Goal: Book appointment/travel/reservation

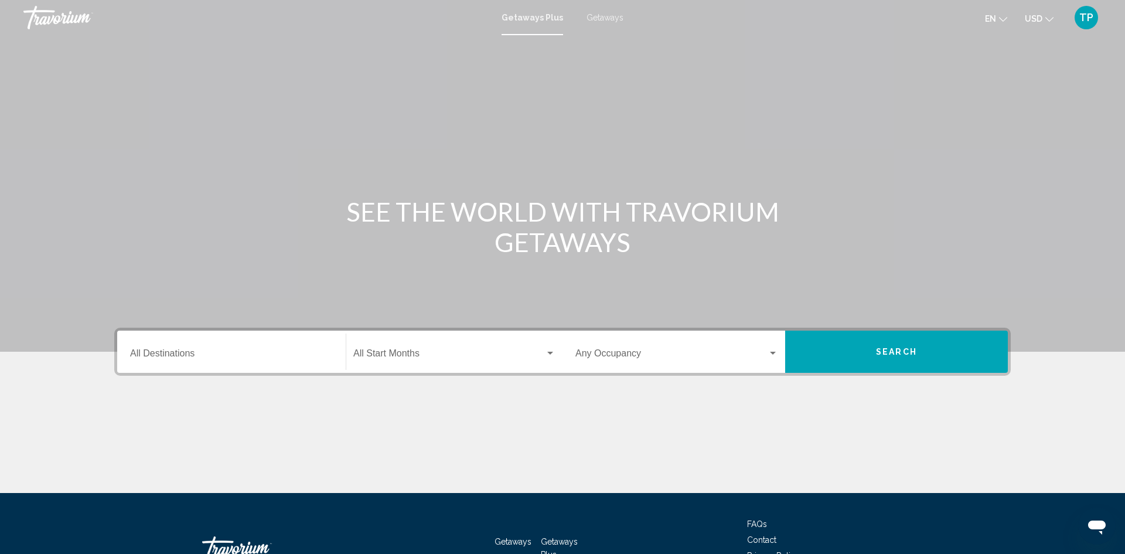
click at [265, 359] on input "Destination All Destinations" at bounding box center [231, 355] width 203 height 11
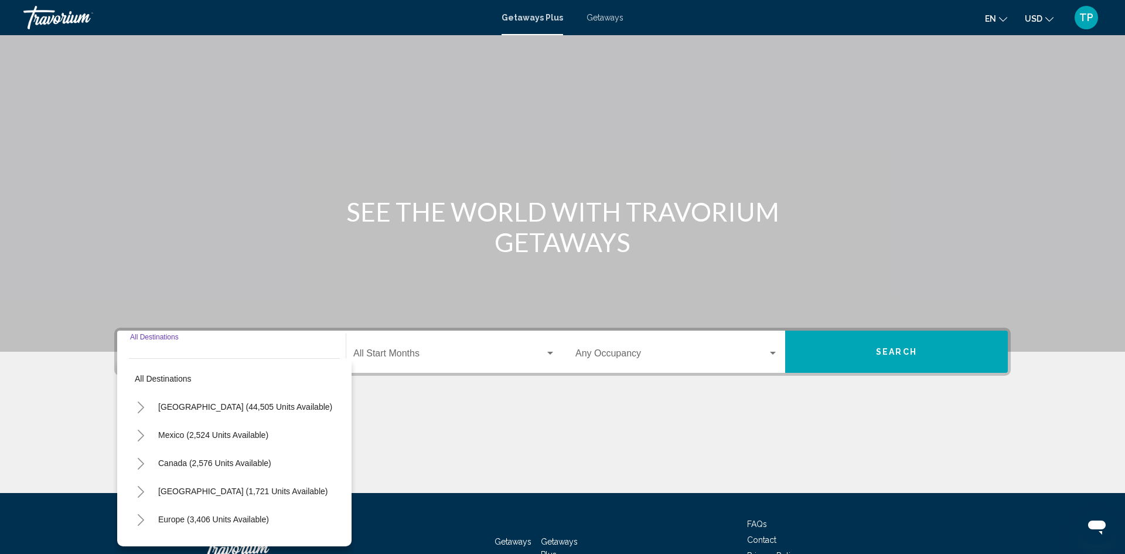
scroll to position [83, 0]
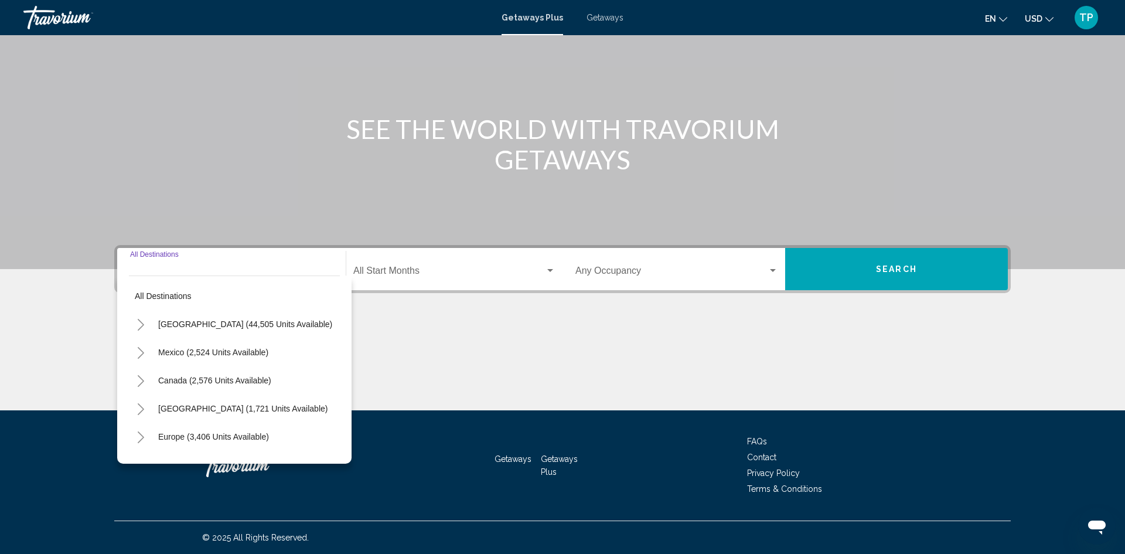
click at [224, 270] on input "Destination All Destinations" at bounding box center [231, 273] width 203 height 11
click at [235, 331] on button "[GEOGRAPHIC_DATA] (44,505 units available)" at bounding box center [245, 324] width 186 height 27
type input "**********"
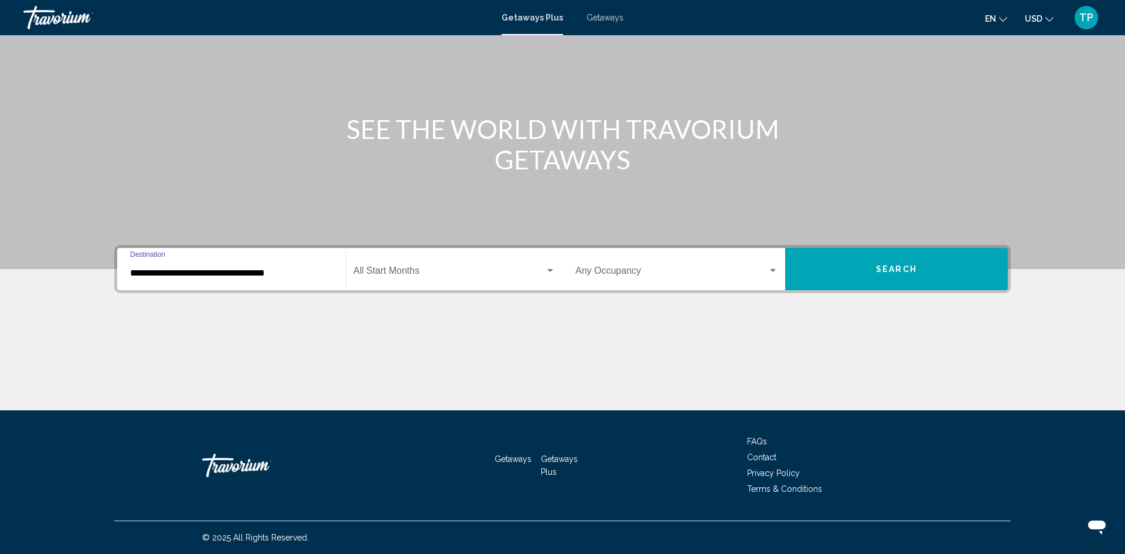
click at [407, 286] on div "Start Month All Start Months" at bounding box center [454, 269] width 202 height 37
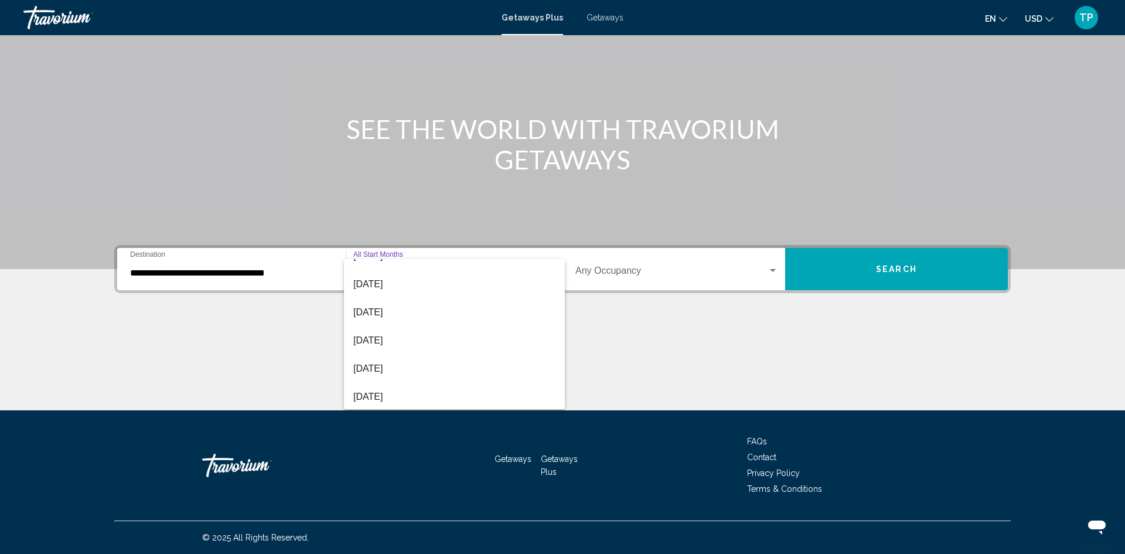
scroll to position [241, 0]
click at [409, 291] on span "[DATE]" at bounding box center [454, 285] width 202 height 28
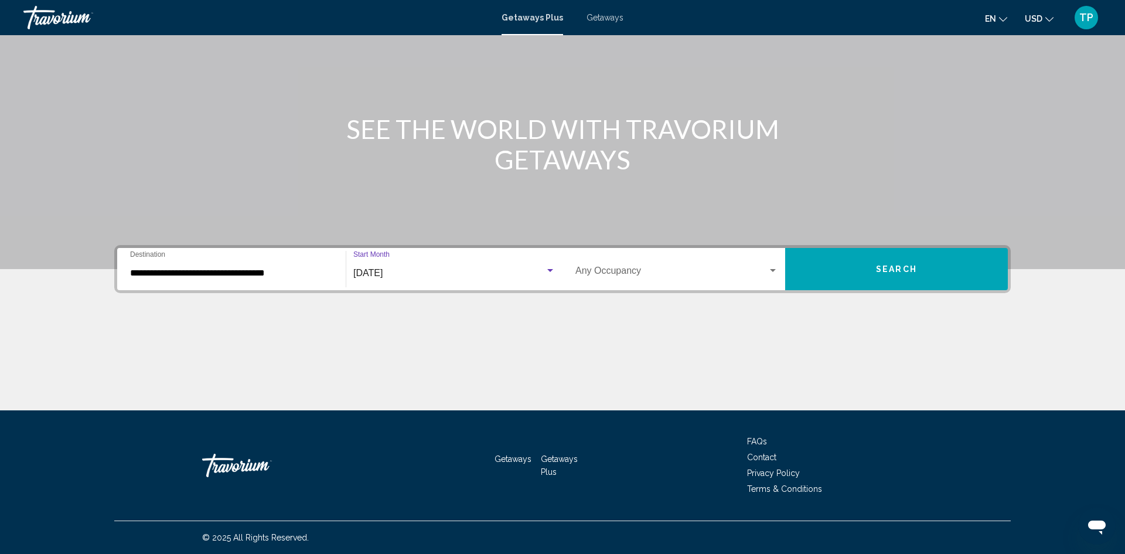
click at [611, 282] on div "Occupancy Any Occupancy" at bounding box center [676, 269] width 203 height 37
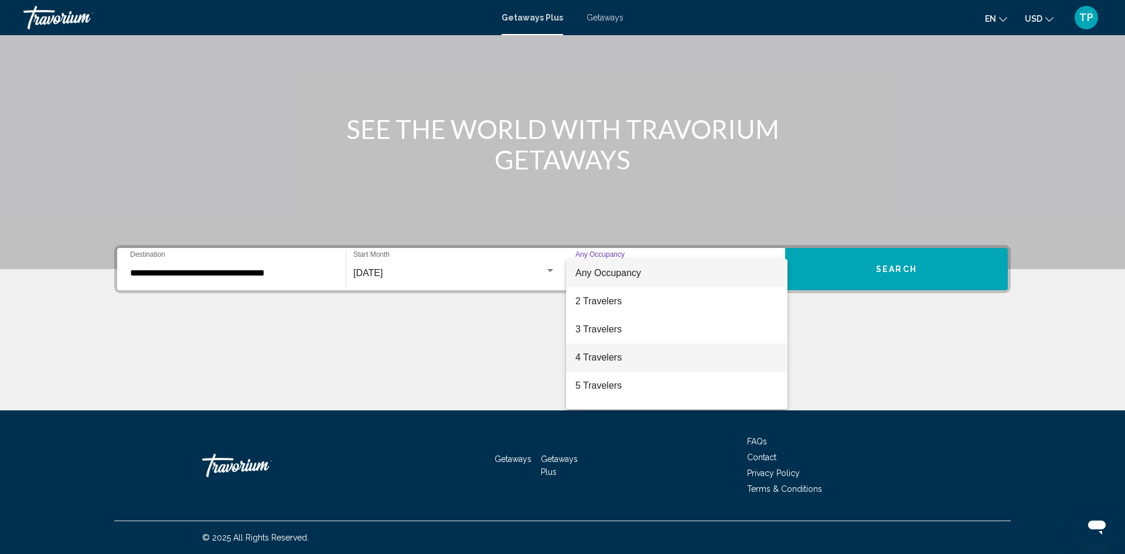
click at [608, 350] on span "4 Travelers" at bounding box center [676, 357] width 203 height 28
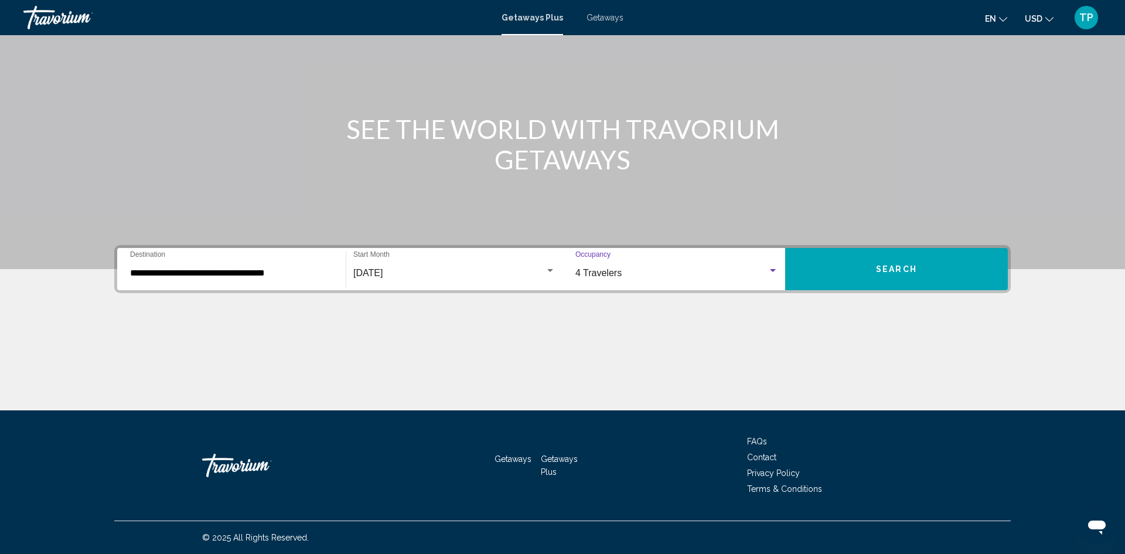
click at [828, 280] on button "Search" at bounding box center [896, 269] width 223 height 42
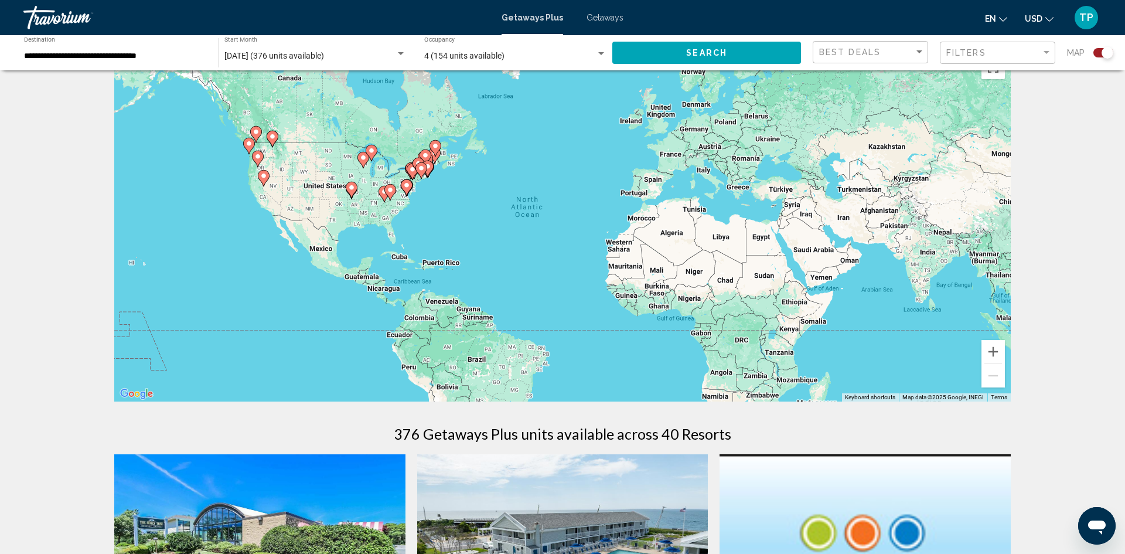
scroll to position [26, 0]
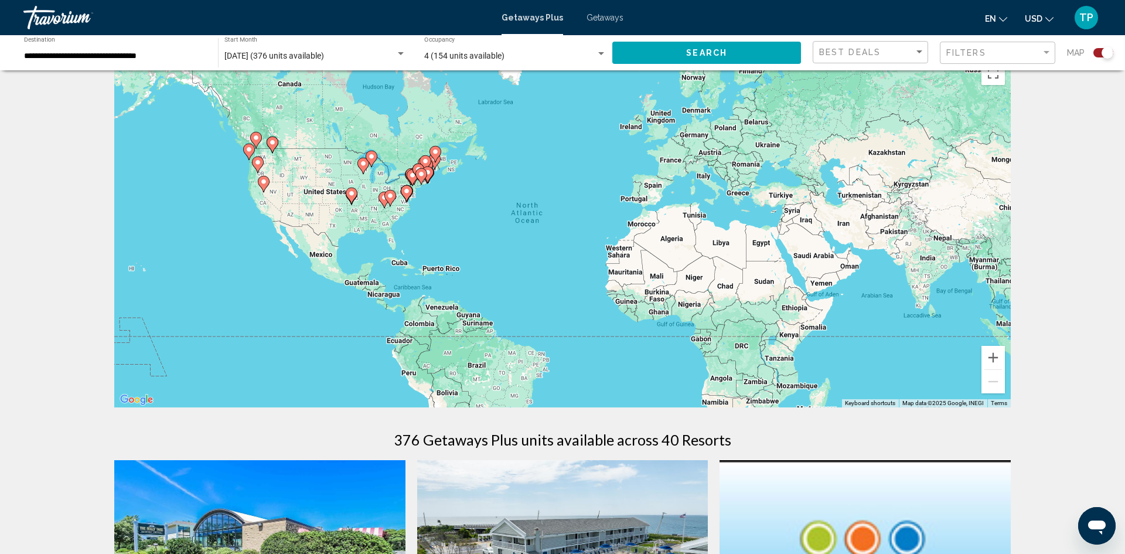
click at [451, 274] on div "To activate drag with keyboard, press Alt + Enter. Once in keyboard drag state,…" at bounding box center [562, 232] width 896 height 352
click at [450, 273] on div "To activate drag with keyboard, press Alt + Enter. Once in keyboard drag state,…" at bounding box center [562, 232] width 896 height 352
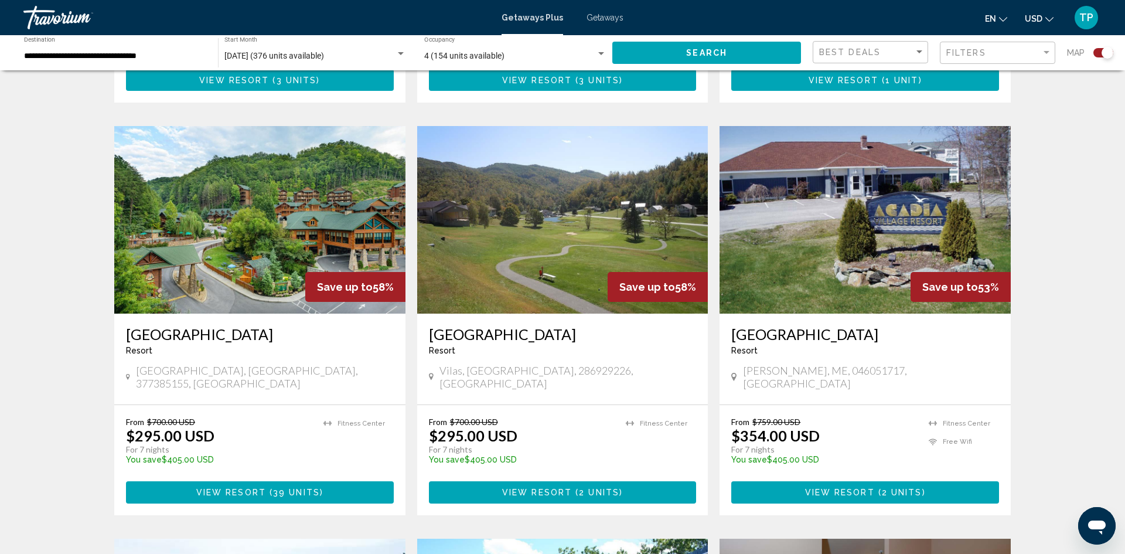
scroll to position [750, 0]
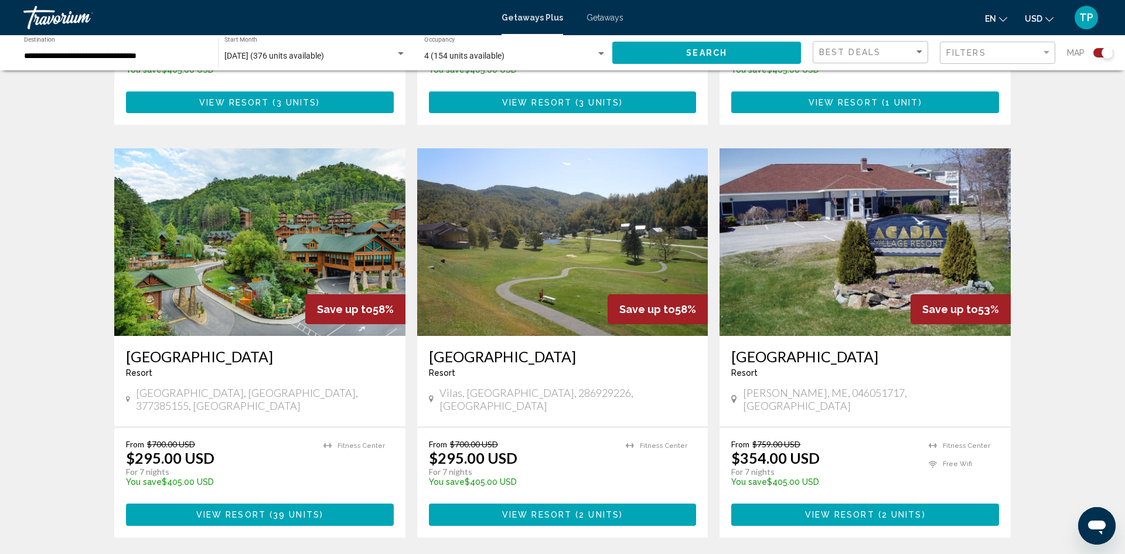
click at [878, 57] on div "Best Deals" at bounding box center [871, 53] width 105 height 22
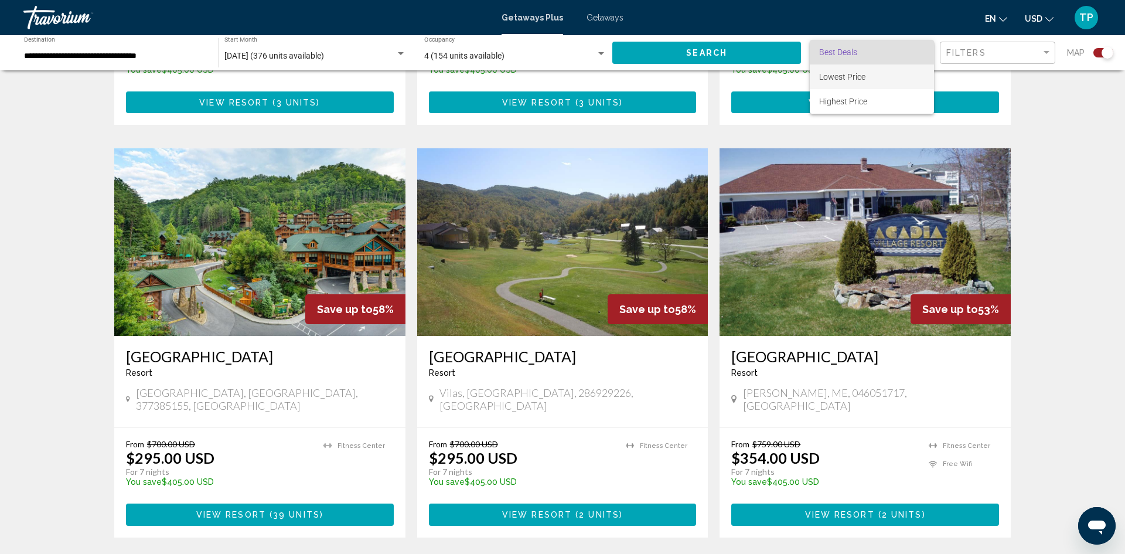
click at [871, 75] on span "Lowest Price" at bounding box center [871, 76] width 105 height 25
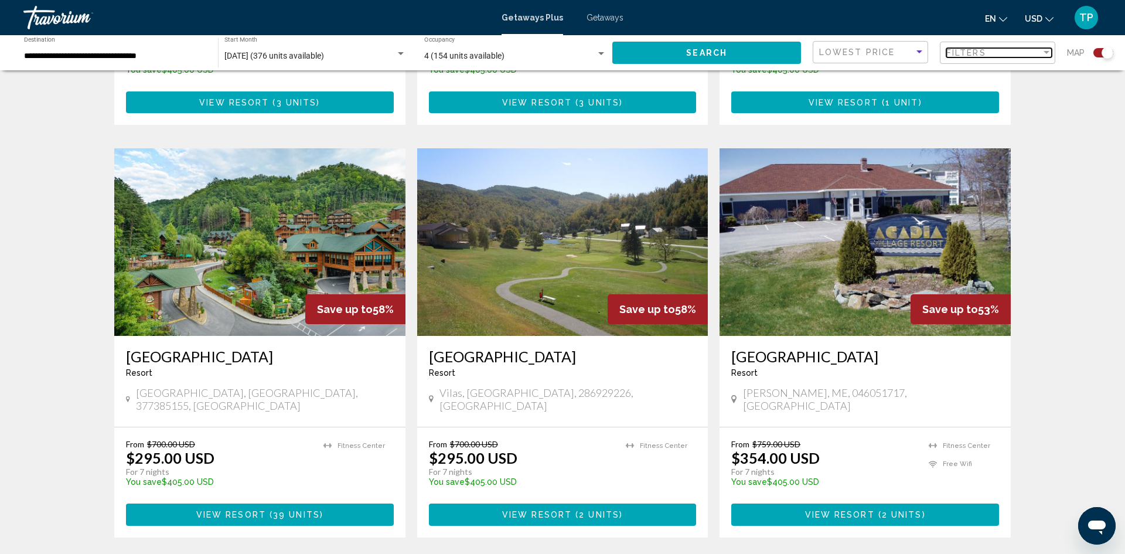
click at [1013, 55] on div "Filters" at bounding box center [993, 52] width 95 height 9
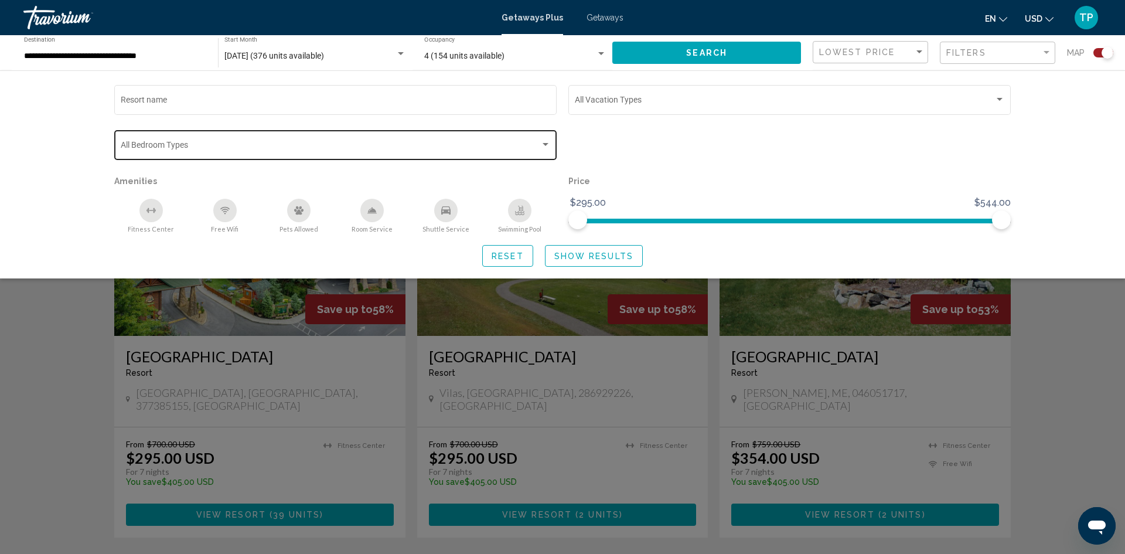
click at [502, 155] on div "Bedroom Types All Bedroom Types" at bounding box center [336, 144] width 430 height 32
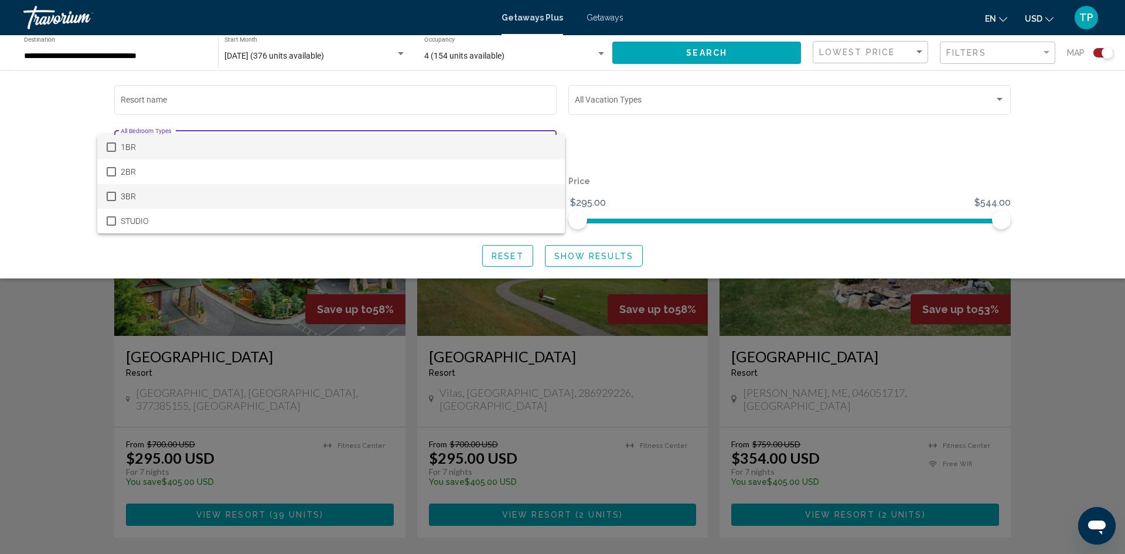
click at [473, 199] on span "3BR" at bounding box center [338, 196] width 435 height 25
click at [625, 96] on div at bounding box center [562, 277] width 1125 height 554
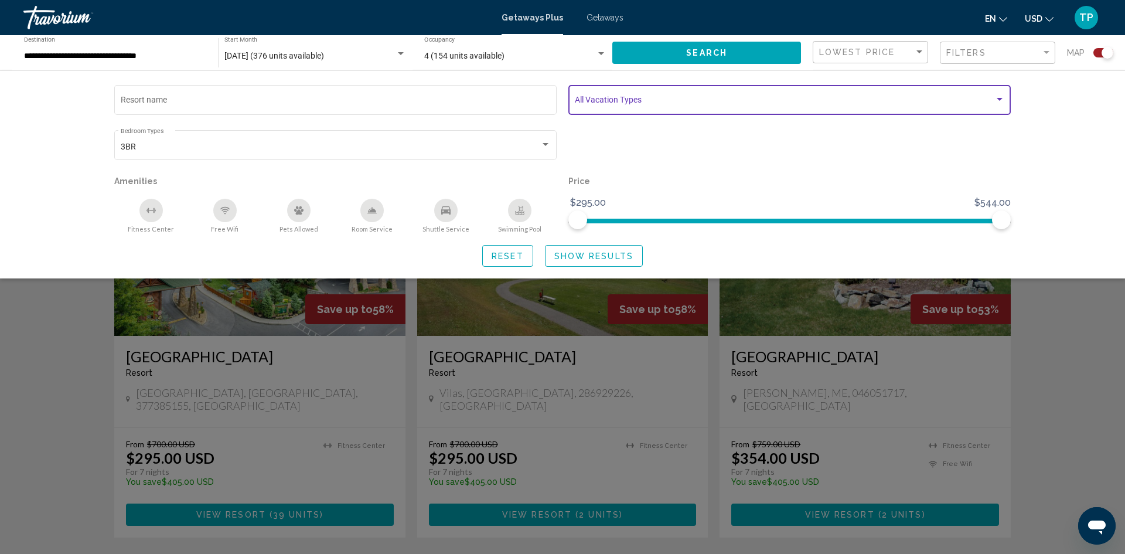
click at [625, 97] on span "Search widget" at bounding box center [785, 101] width 420 height 9
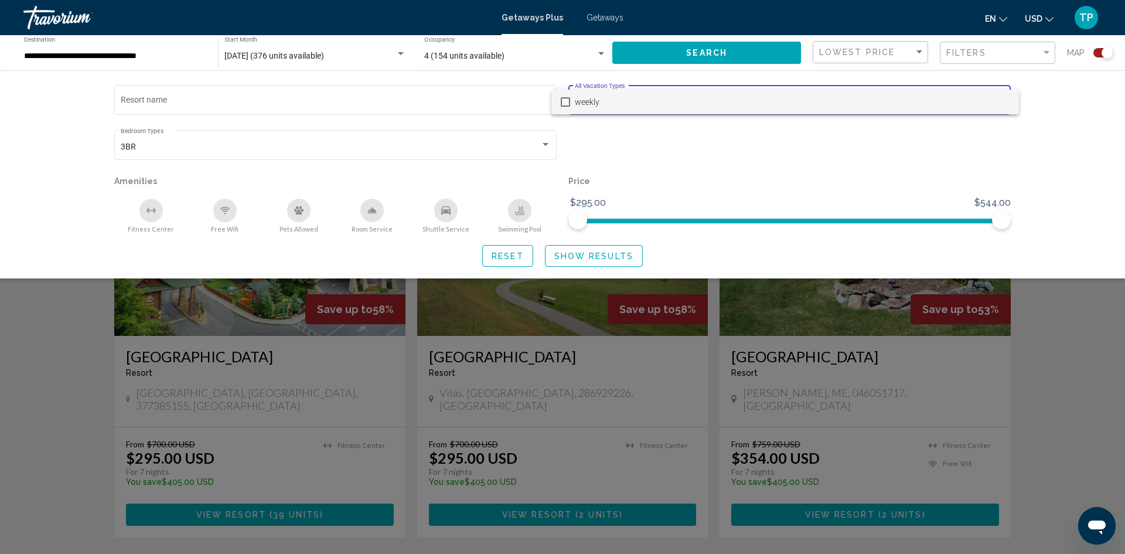
click at [625, 97] on span "weekly" at bounding box center [792, 102] width 435 height 25
click at [139, 50] on div at bounding box center [562, 277] width 1125 height 554
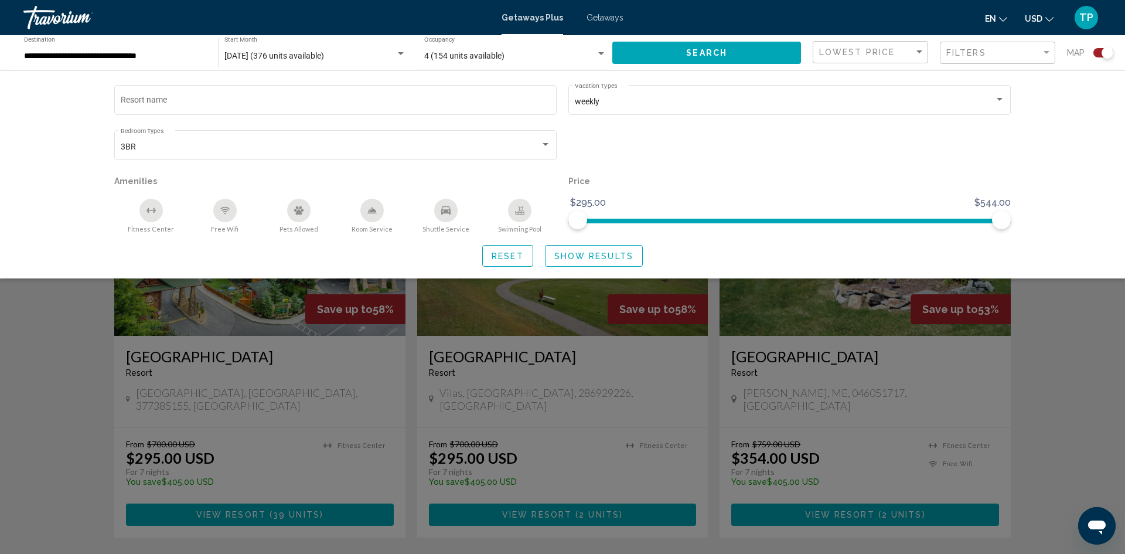
click at [144, 52] on input "**********" at bounding box center [115, 56] width 182 height 9
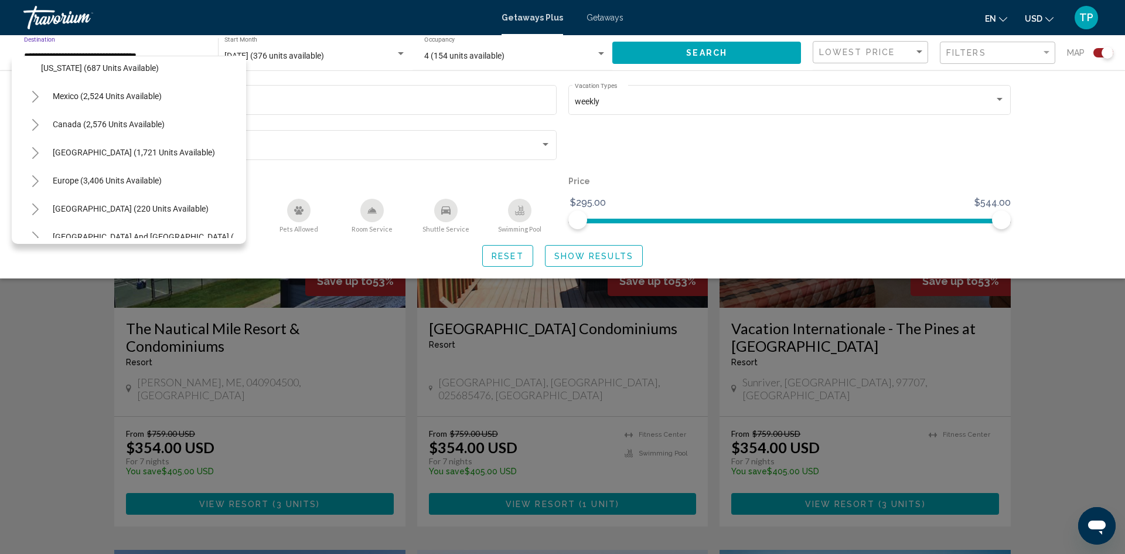
scroll to position [1196, 0]
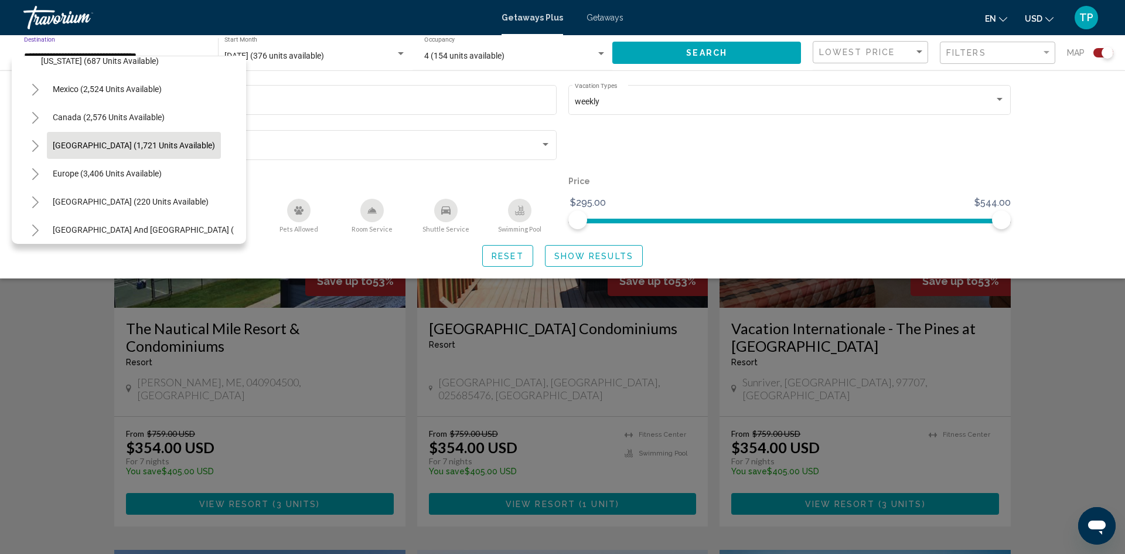
click at [96, 146] on span "[GEOGRAPHIC_DATA] (1,721 units available)" at bounding box center [134, 145] width 162 height 9
type input "**********"
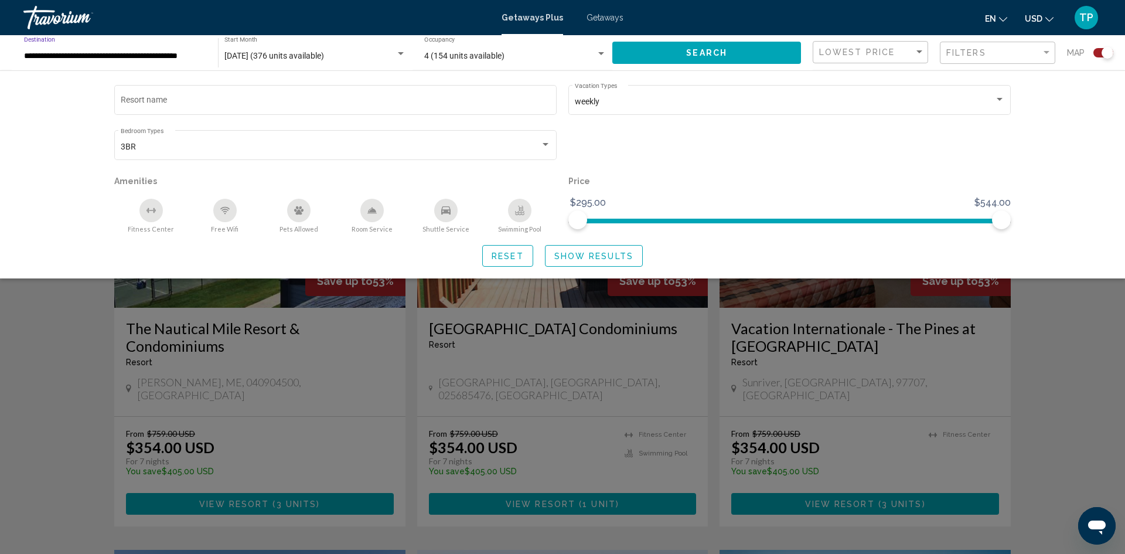
click at [698, 54] on span "Search" at bounding box center [706, 53] width 41 height 9
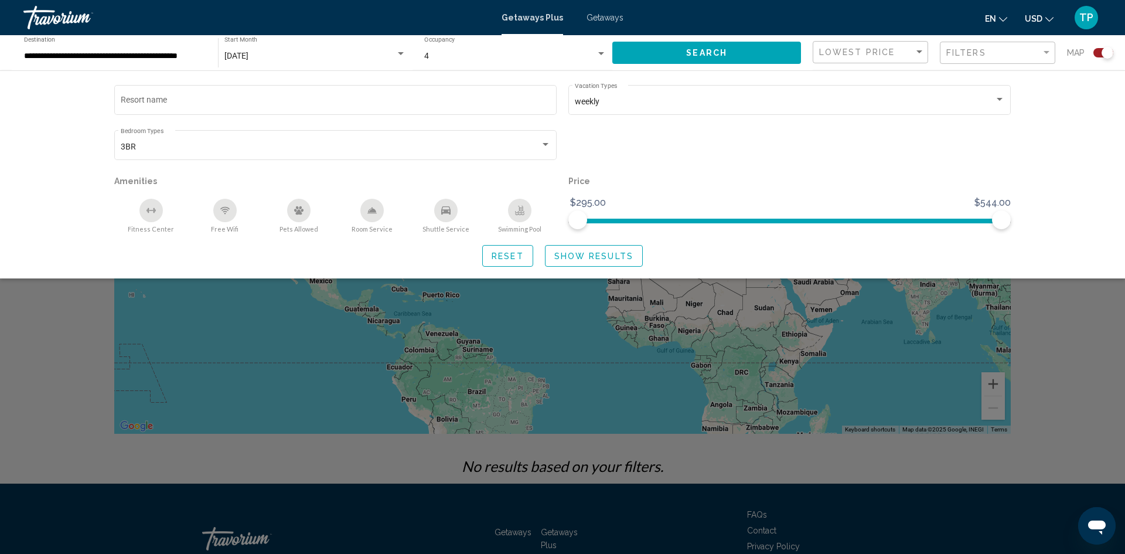
click at [192, 57] on input "**********" at bounding box center [115, 56] width 182 height 9
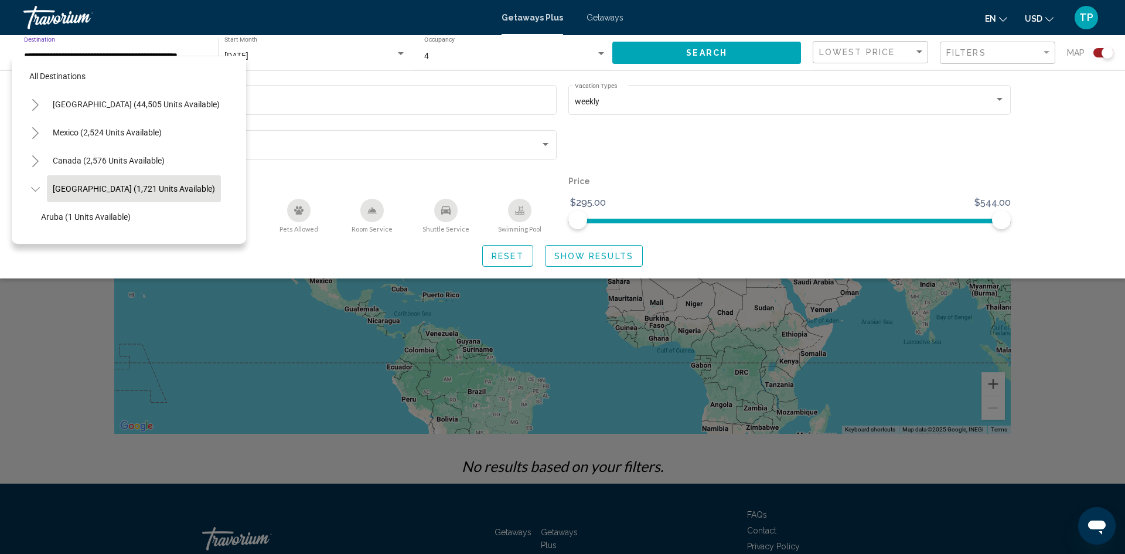
scroll to position [42, 11]
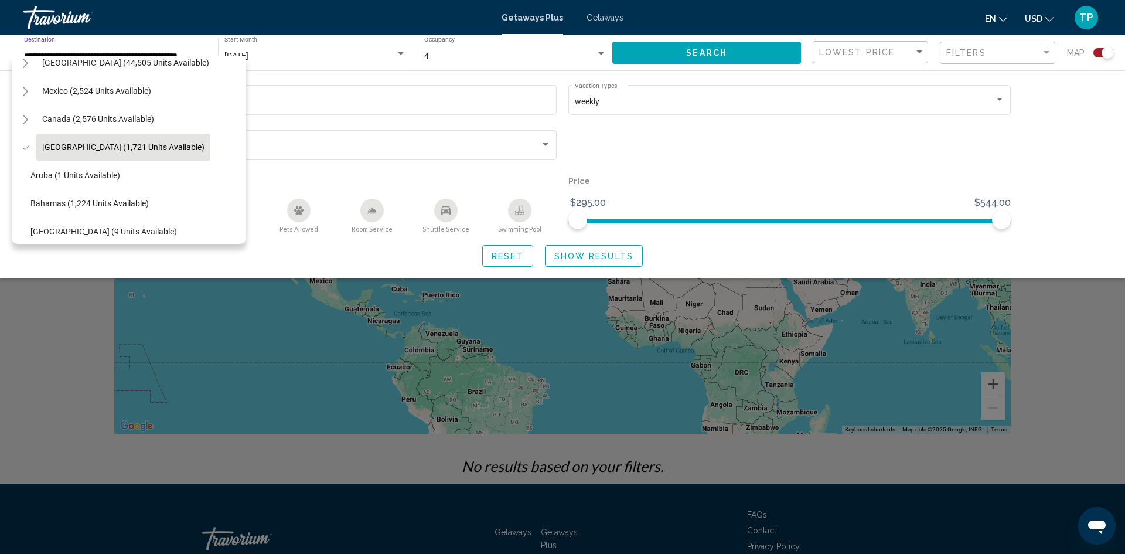
click at [615, 17] on span "Getaways" at bounding box center [604, 17] width 37 height 9
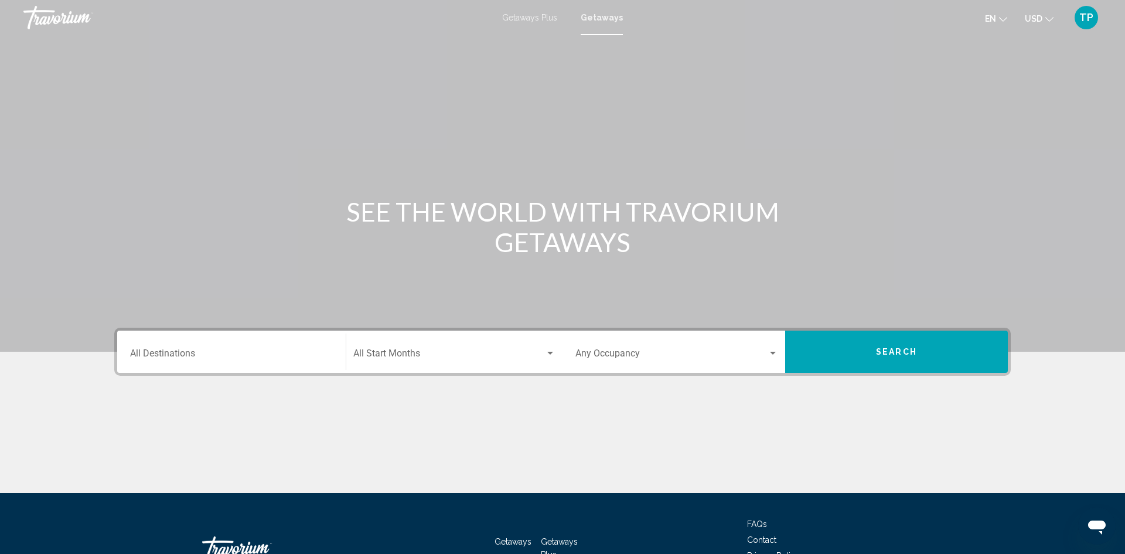
click at [255, 348] on div "Destination All Destinations" at bounding box center [231, 351] width 203 height 37
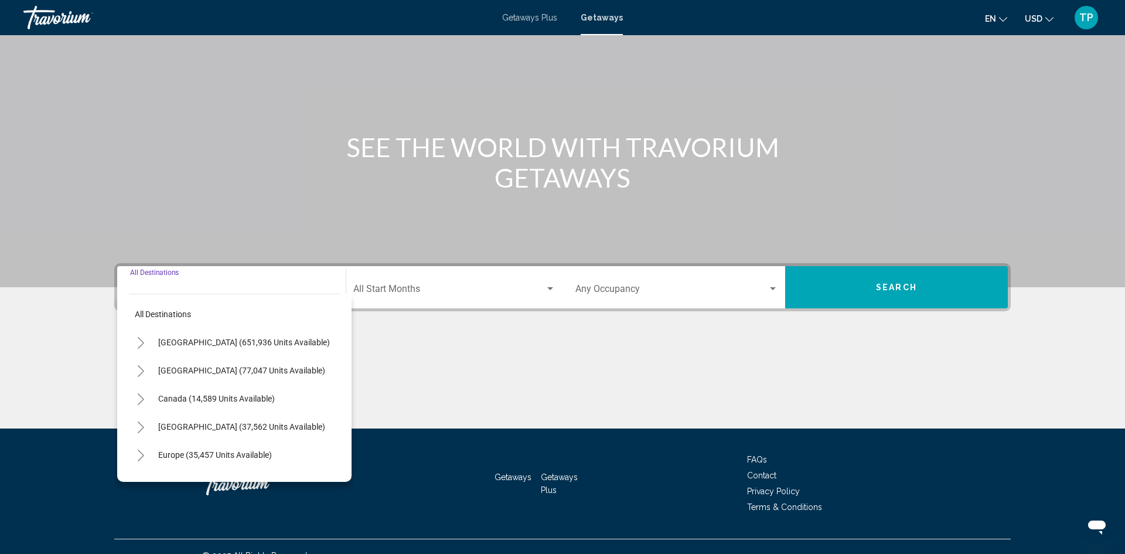
scroll to position [83, 0]
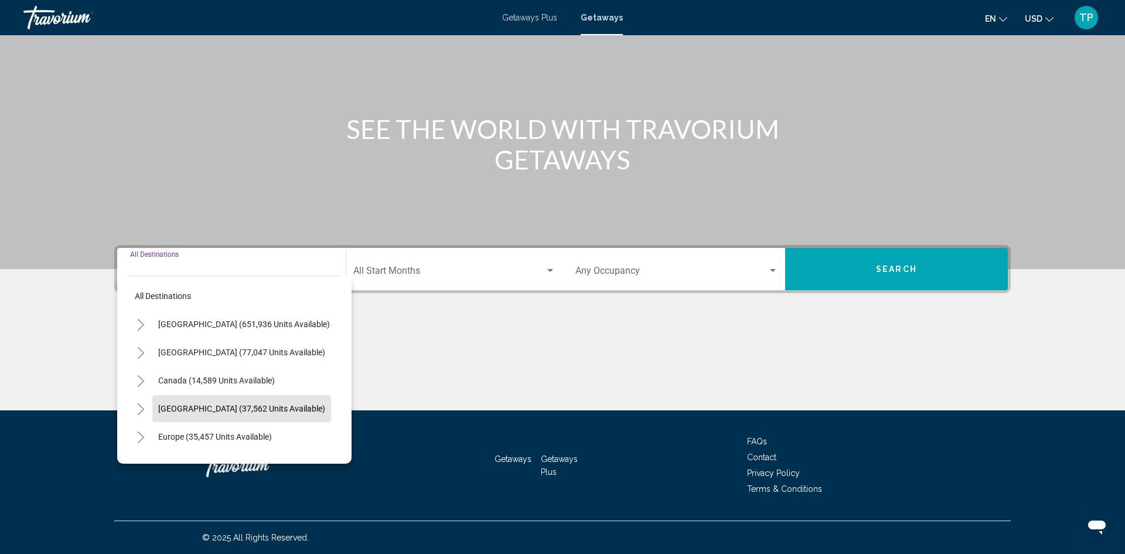
click at [239, 409] on span "[GEOGRAPHIC_DATA] (37,562 units available)" at bounding box center [241, 408] width 167 height 9
type input "**********"
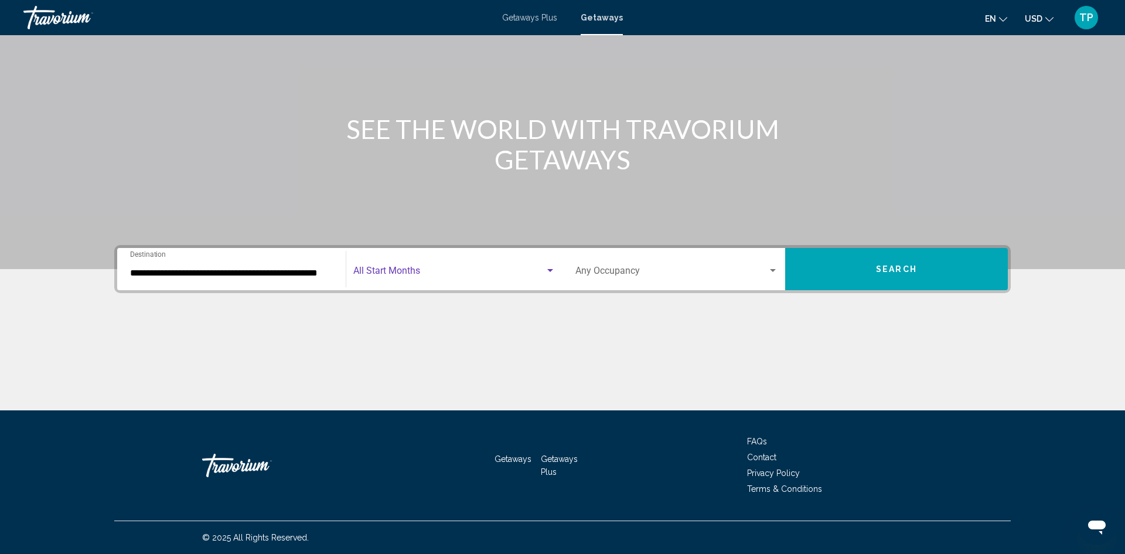
click at [442, 276] on span "Search widget" at bounding box center [449, 273] width 192 height 11
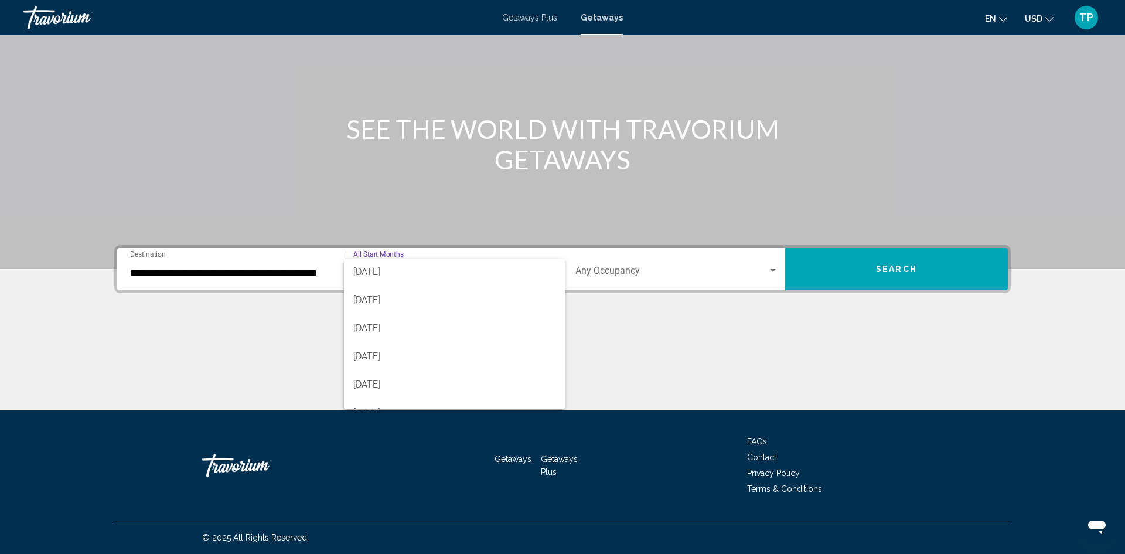
scroll to position [208, 0]
click at [435, 320] on span "[DATE]" at bounding box center [454, 318] width 202 height 28
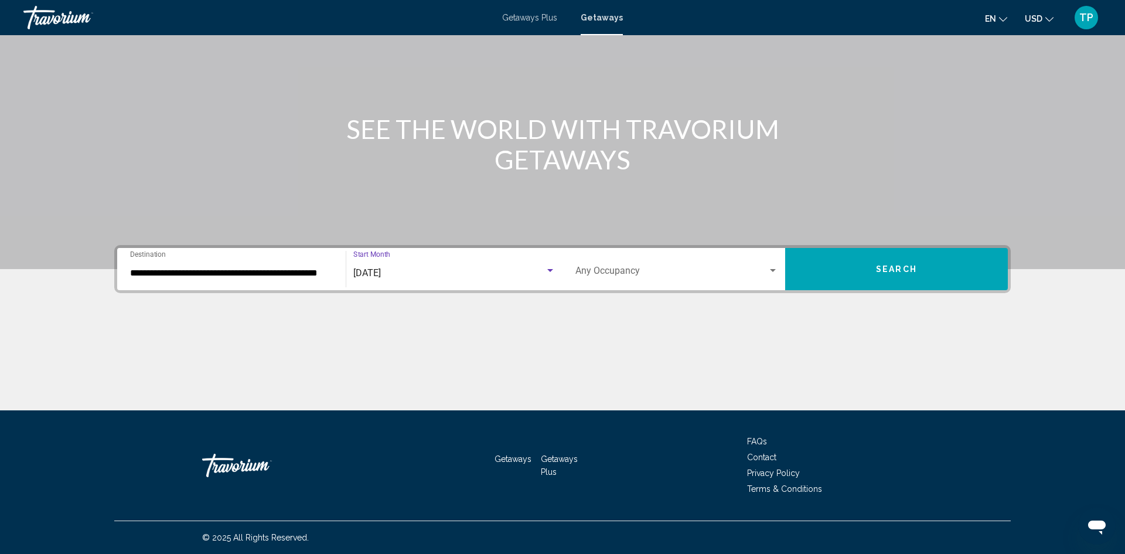
click at [671, 268] on span "Search widget" at bounding box center [671, 273] width 192 height 11
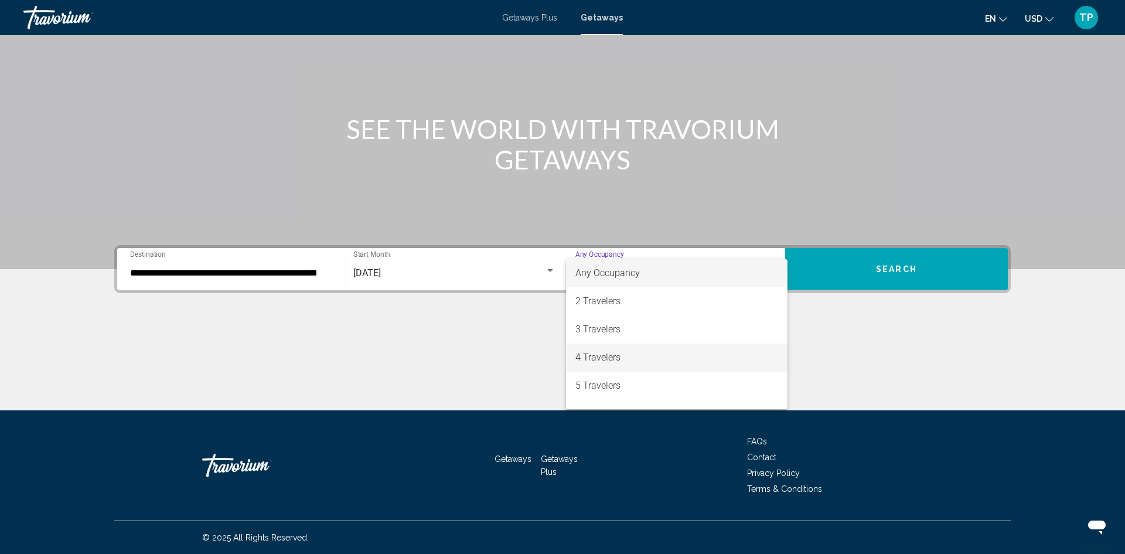
click at [654, 353] on span "4 Travelers" at bounding box center [676, 357] width 203 height 28
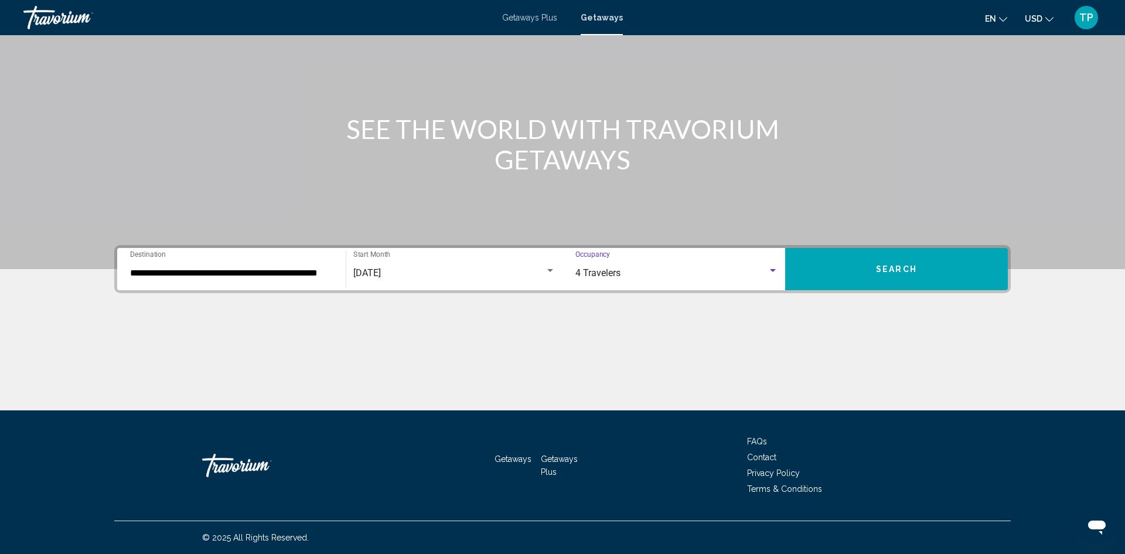
click at [875, 266] on button "Search" at bounding box center [896, 269] width 223 height 42
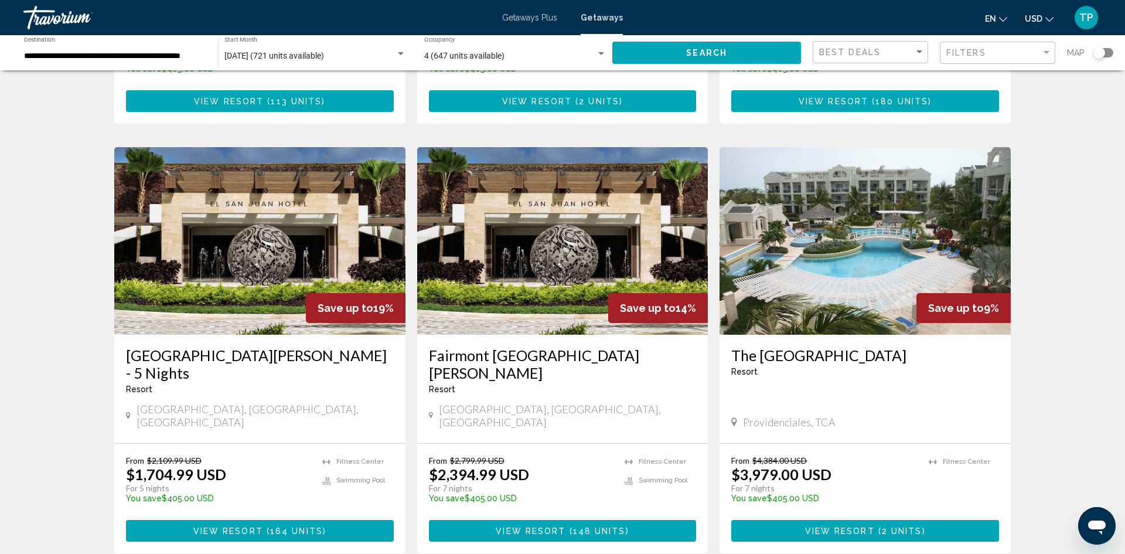
scroll to position [1238, 0]
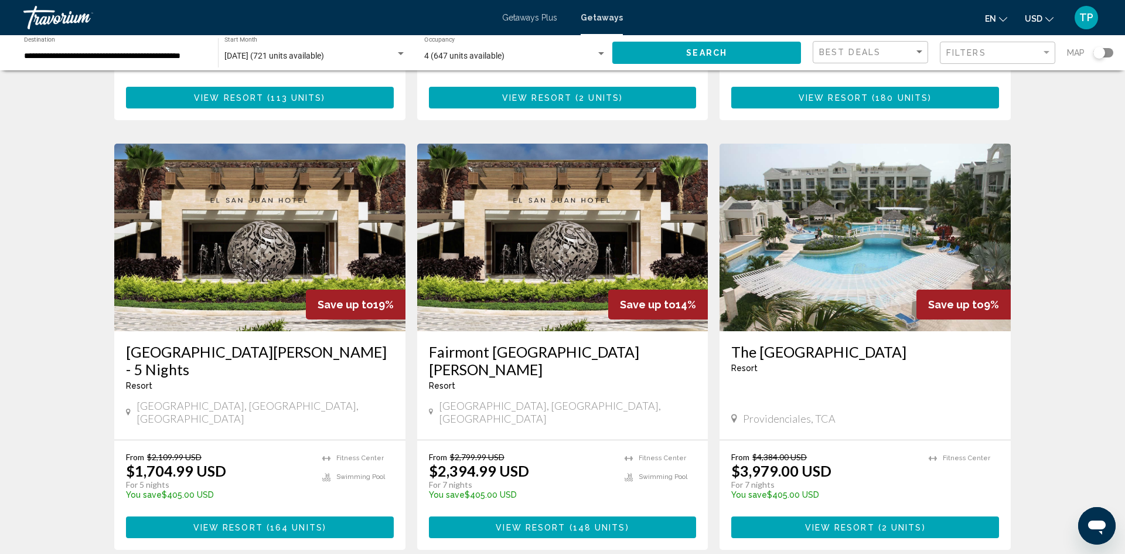
click at [260, 202] on img "Main content" at bounding box center [259, 237] width 291 height 187
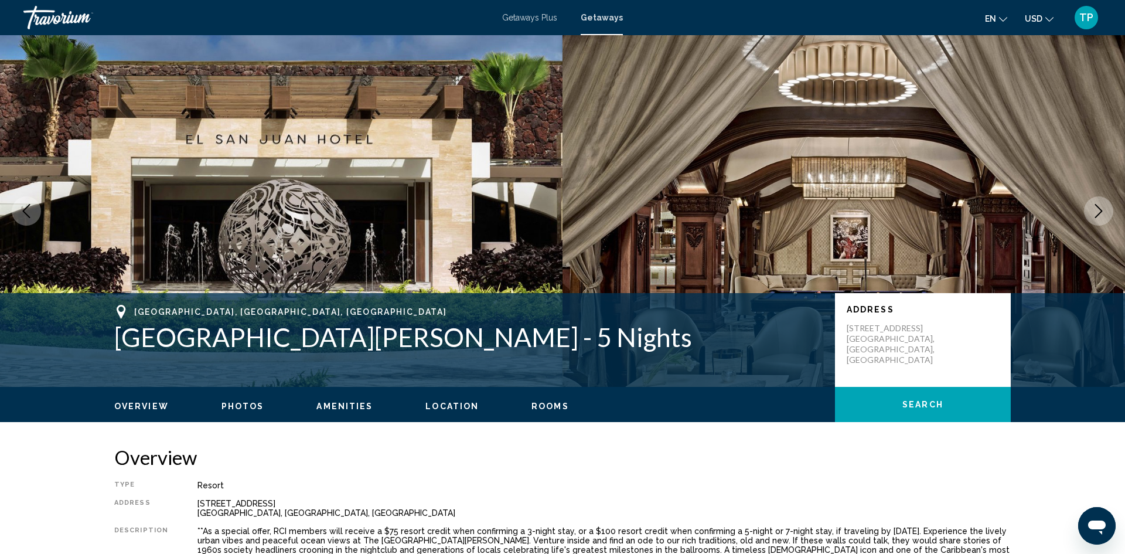
click at [1100, 208] on icon "Next image" at bounding box center [1099, 211] width 14 height 14
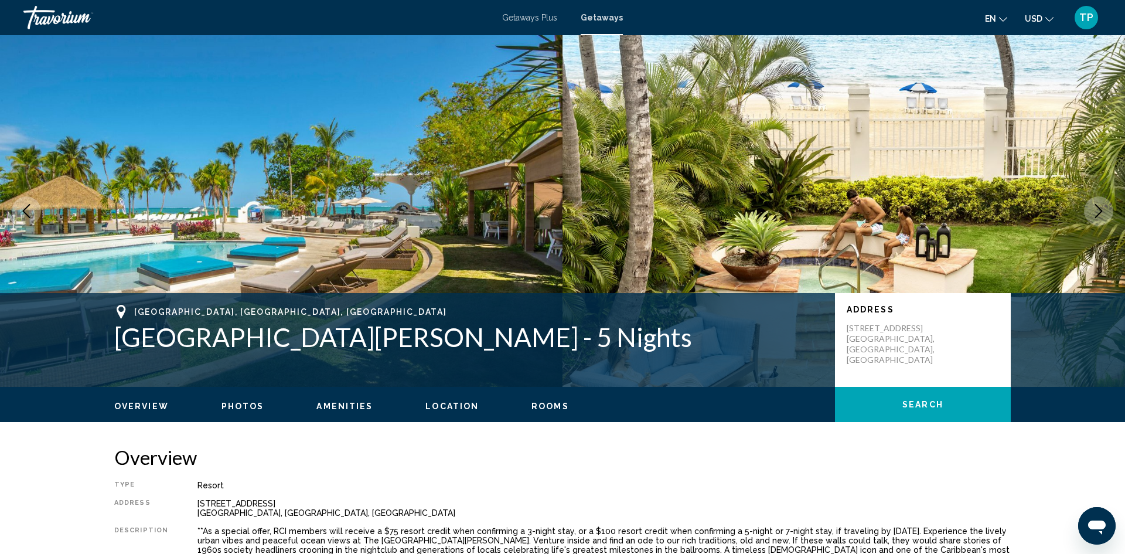
click at [1100, 206] on icon "Next image" at bounding box center [1099, 211] width 14 height 14
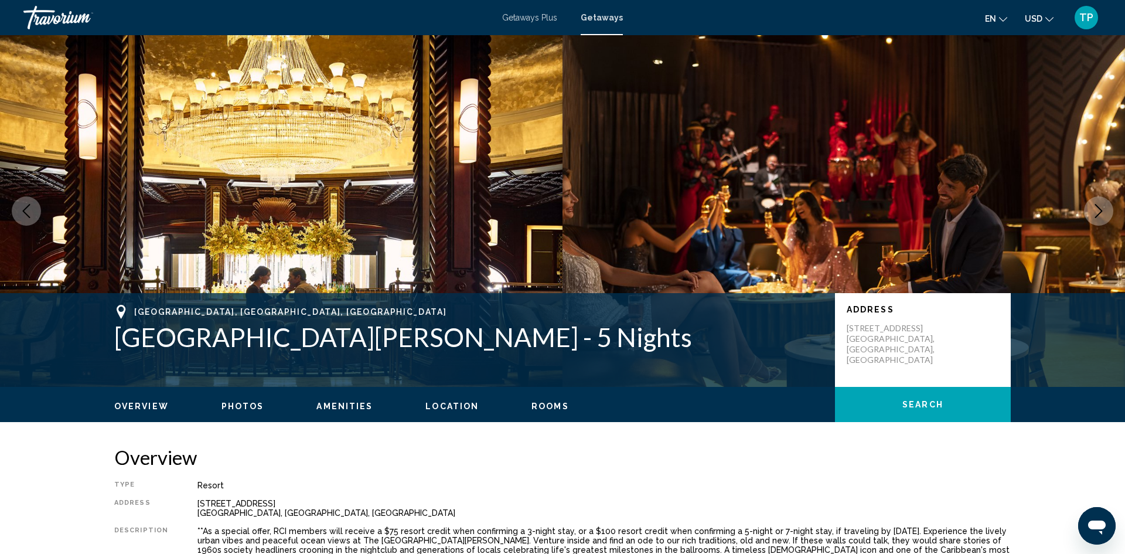
click at [1100, 206] on icon "Next image" at bounding box center [1099, 211] width 14 height 14
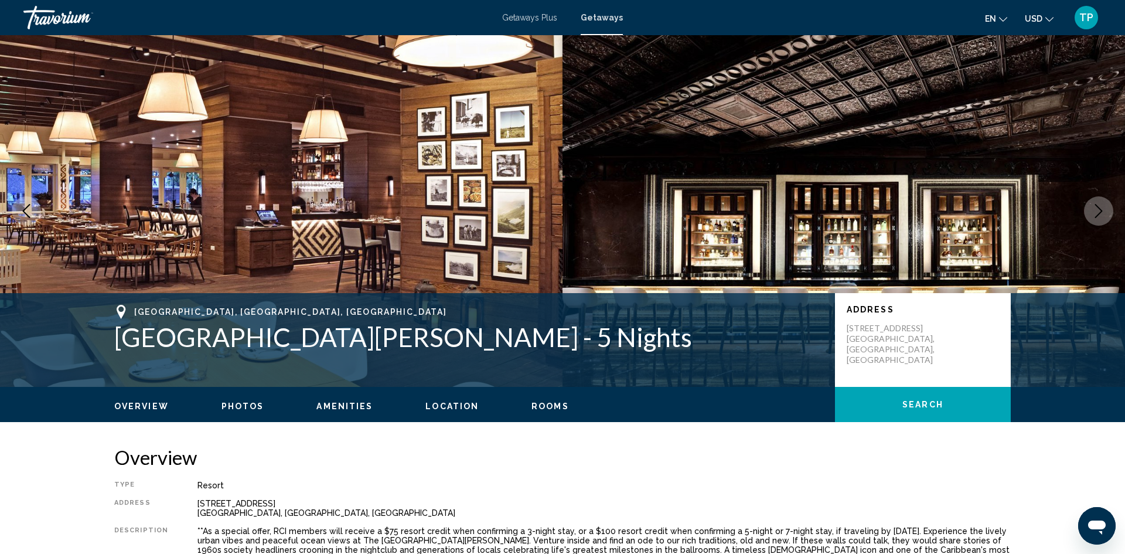
click at [1100, 206] on icon "Next image" at bounding box center [1099, 211] width 14 height 14
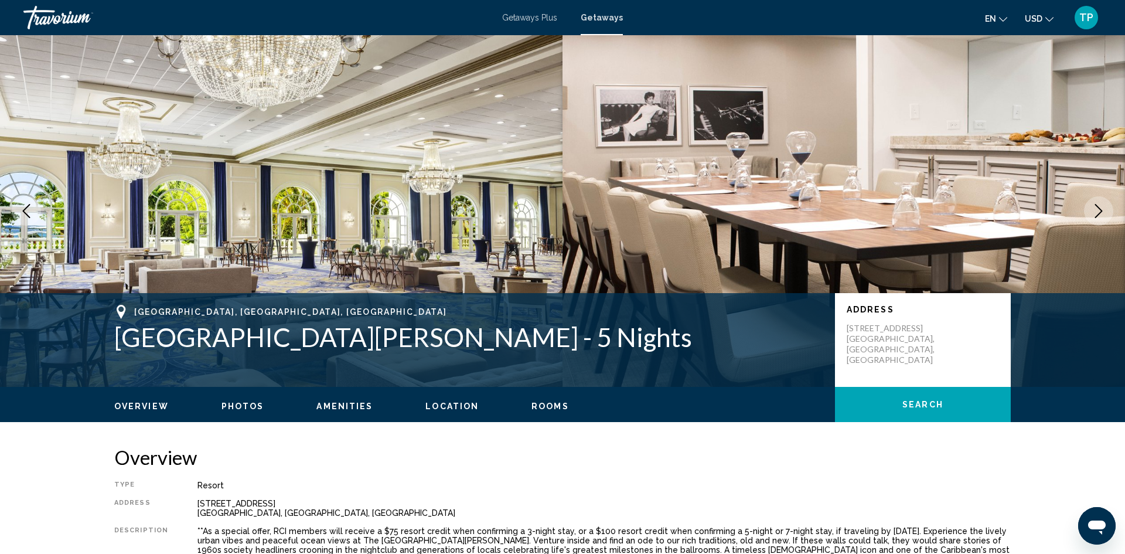
click at [1100, 206] on icon "Next image" at bounding box center [1099, 211] width 14 height 14
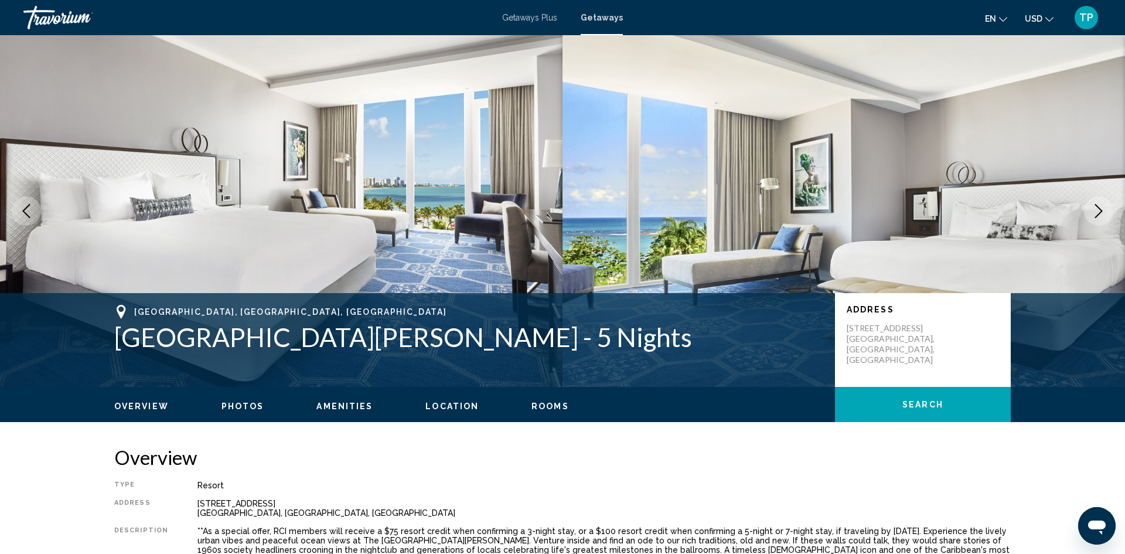
click at [1100, 206] on icon "Next image" at bounding box center [1099, 211] width 14 height 14
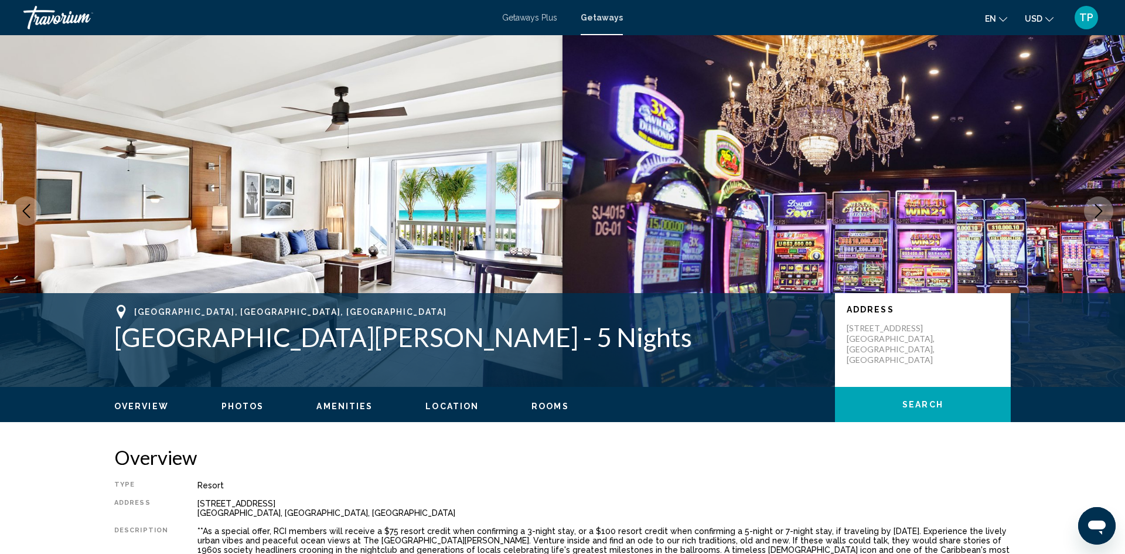
click at [1100, 206] on icon "Next image" at bounding box center [1099, 211] width 14 height 14
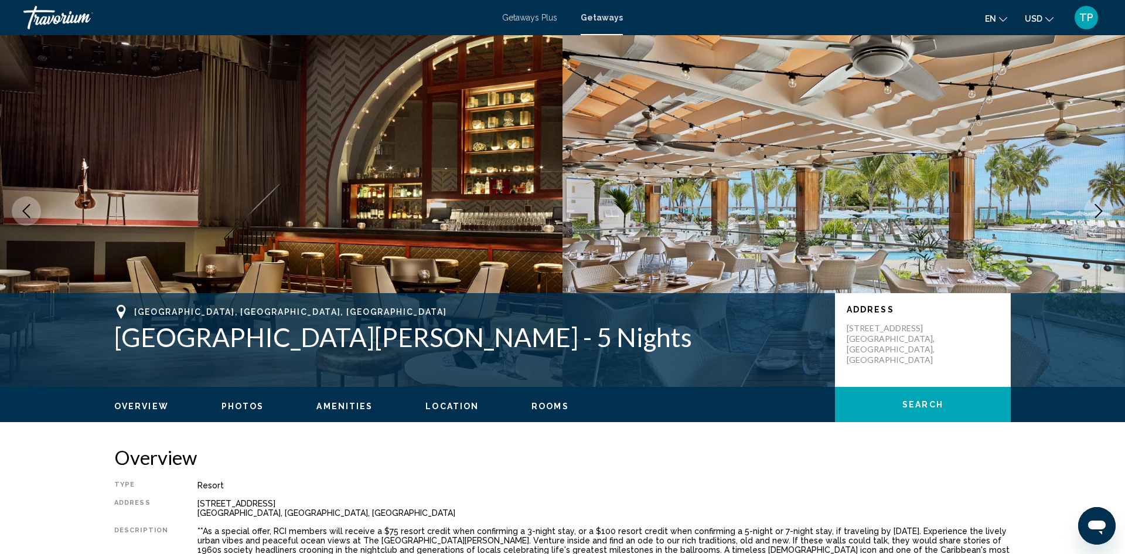
click at [1100, 206] on icon "Next image" at bounding box center [1099, 211] width 14 height 14
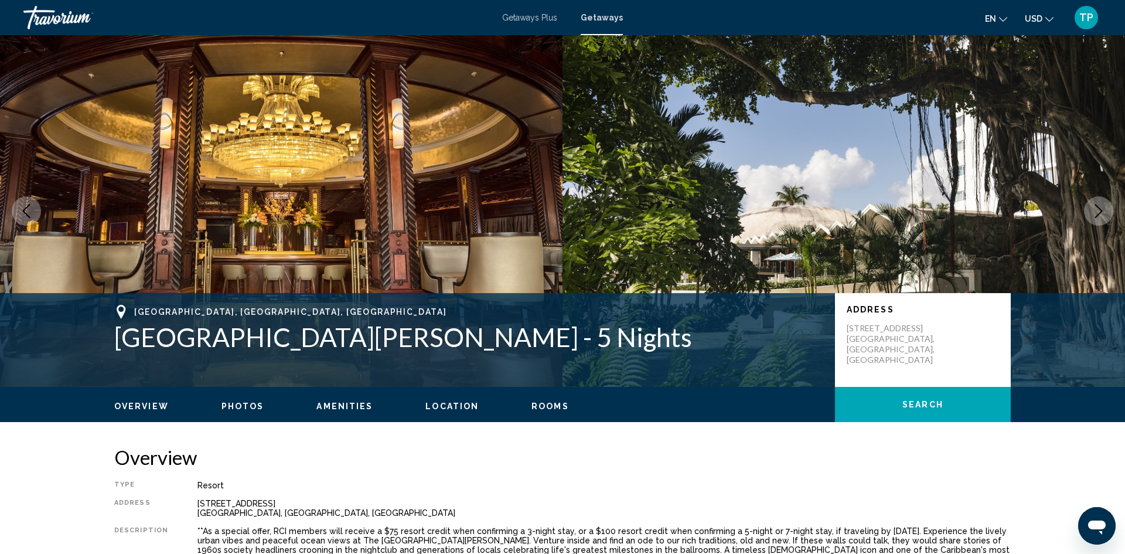
click at [1100, 206] on icon "Next image" at bounding box center [1099, 211] width 14 height 14
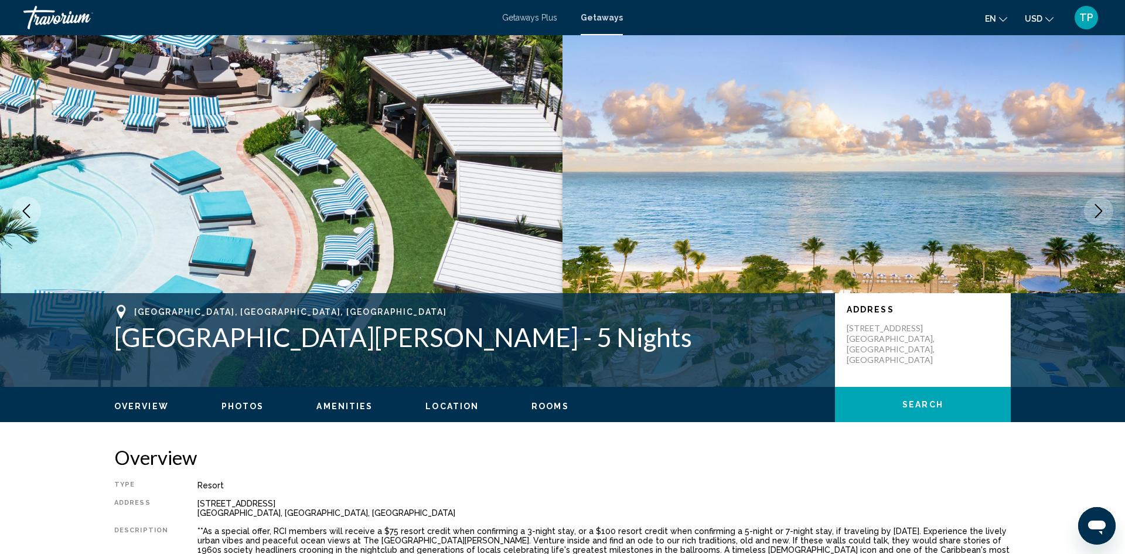
click at [1100, 206] on icon "Next image" at bounding box center [1099, 211] width 14 height 14
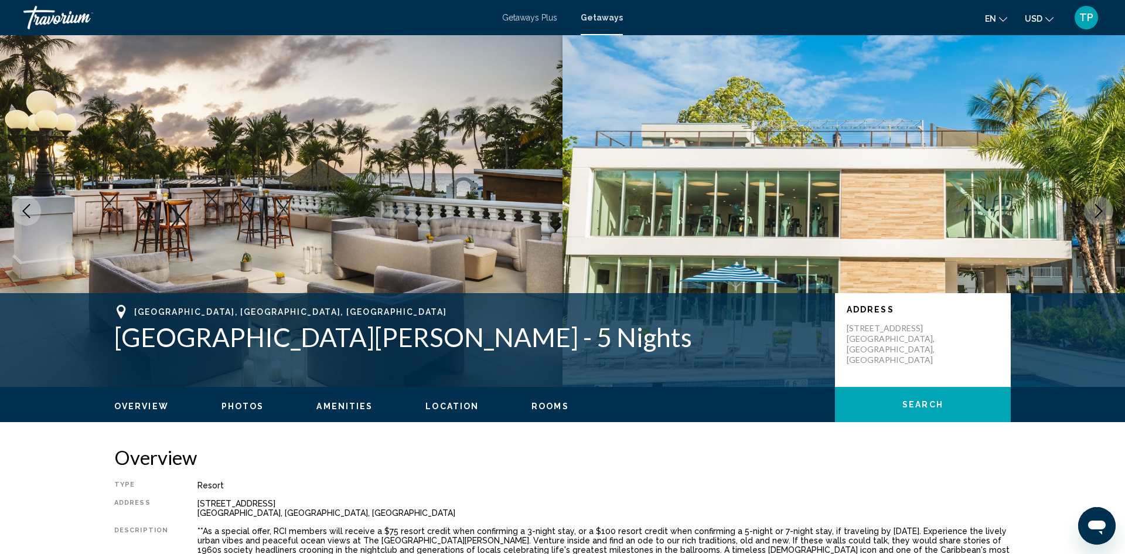
click at [1100, 206] on icon "Next image" at bounding box center [1099, 211] width 14 height 14
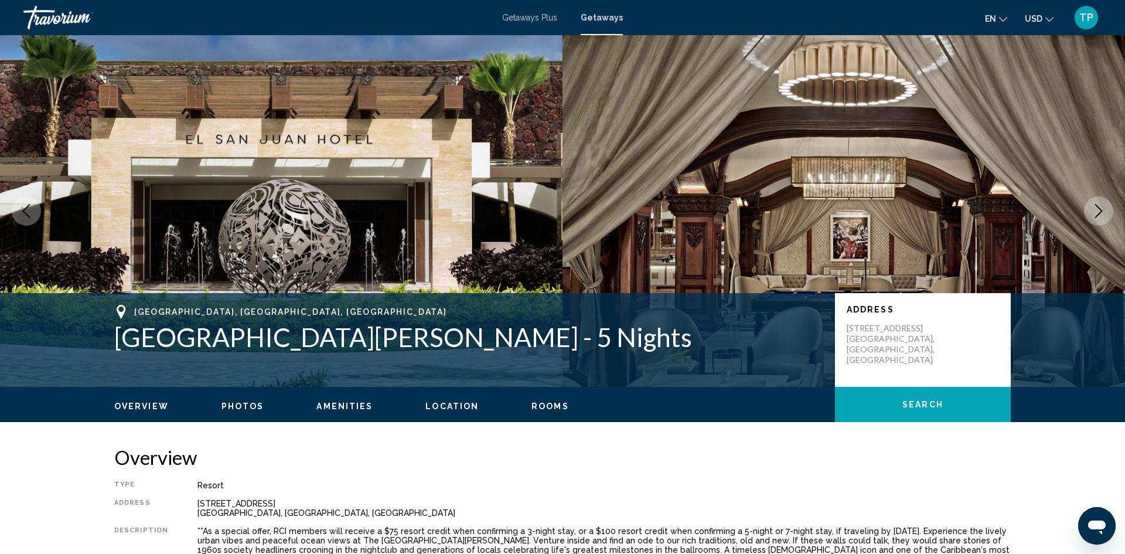
click at [1100, 206] on icon "Next image" at bounding box center [1099, 211] width 14 height 14
